Goal: Obtain resource: Obtain resource

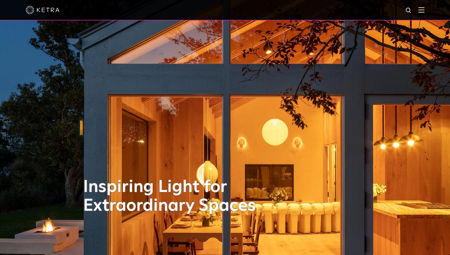
click at [429, 10] on div at bounding box center [225, 10] width 450 height 20
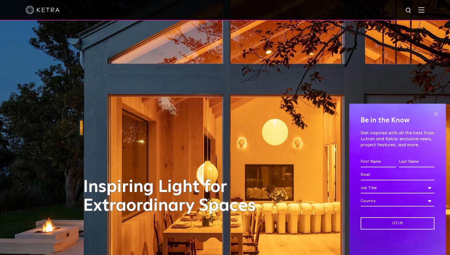
click at [435, 116] on span at bounding box center [436, 113] width 9 height 9
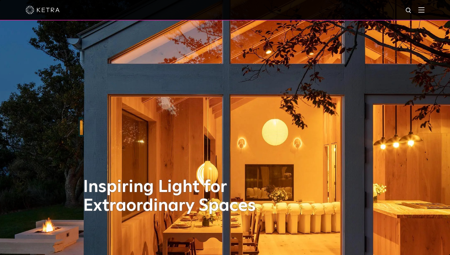
click at [425, 10] on img at bounding box center [421, 9] width 6 height 5
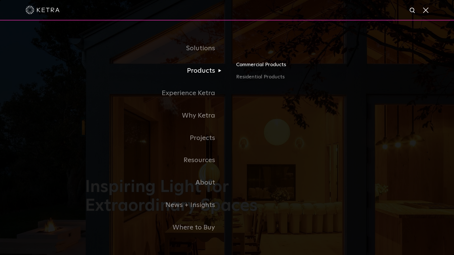
click at [274, 66] on link "Commercial Products" at bounding box center [302, 66] width 133 height 12
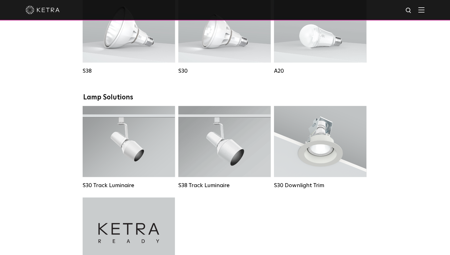
scroll to position [454, 0]
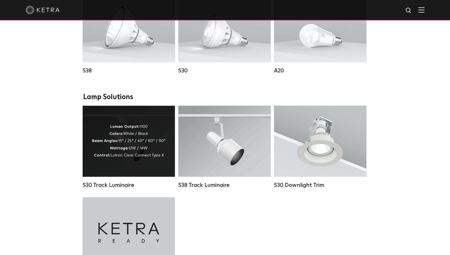
click at [136, 148] on div "Lumen Output: 1100 Colors: White / Black Beam Angles: 15° / 25° / 40° / 60° / 9…" at bounding box center [129, 141] width 74 height 36
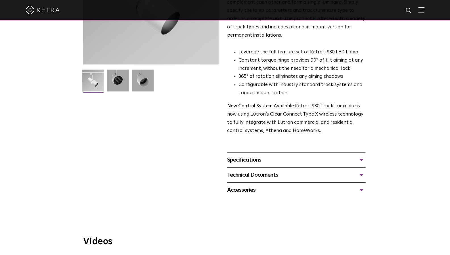
scroll to position [114, 0]
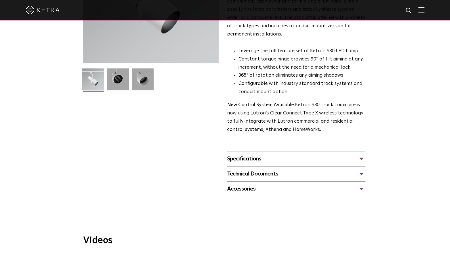
click at [251, 154] on div "Specifications" at bounding box center [296, 158] width 138 height 9
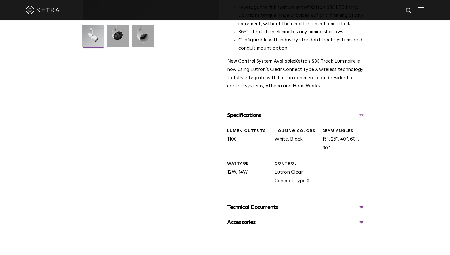
scroll to position [170, 0]
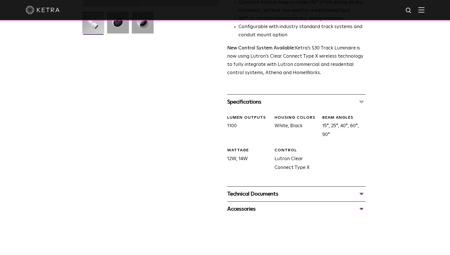
click at [268, 189] on div "Technical Documents" at bounding box center [296, 193] width 138 height 9
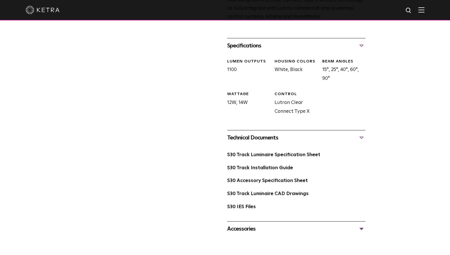
scroll to position [227, 0]
click at [254, 191] on link "S30 Track Luminaire CAD Drawings" at bounding box center [268, 193] width 82 height 5
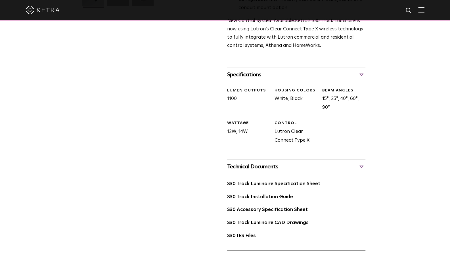
scroll to position [199, 0]
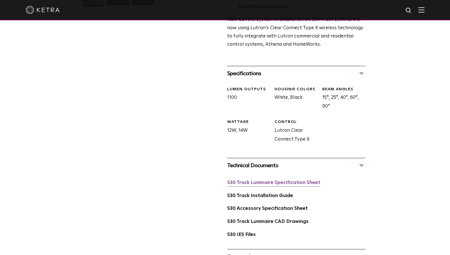
click at [281, 180] on link "S30 Track Luminaire Specification Sheet" at bounding box center [273, 182] width 93 height 5
